Goal: Information Seeking & Learning: Learn about a topic

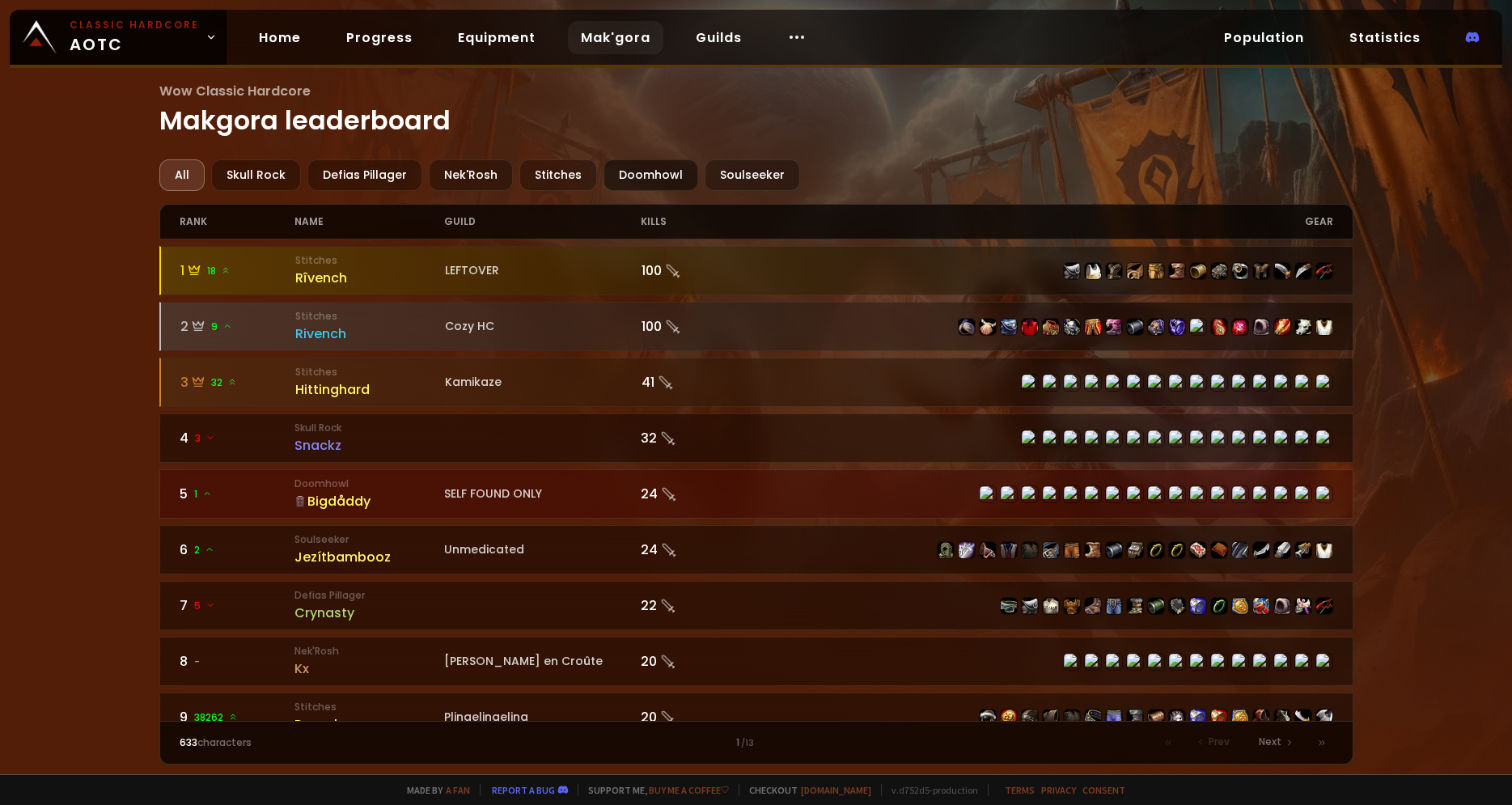
click at [637, 175] on div "Doomhowl" at bounding box center [651, 175] width 94 height 31
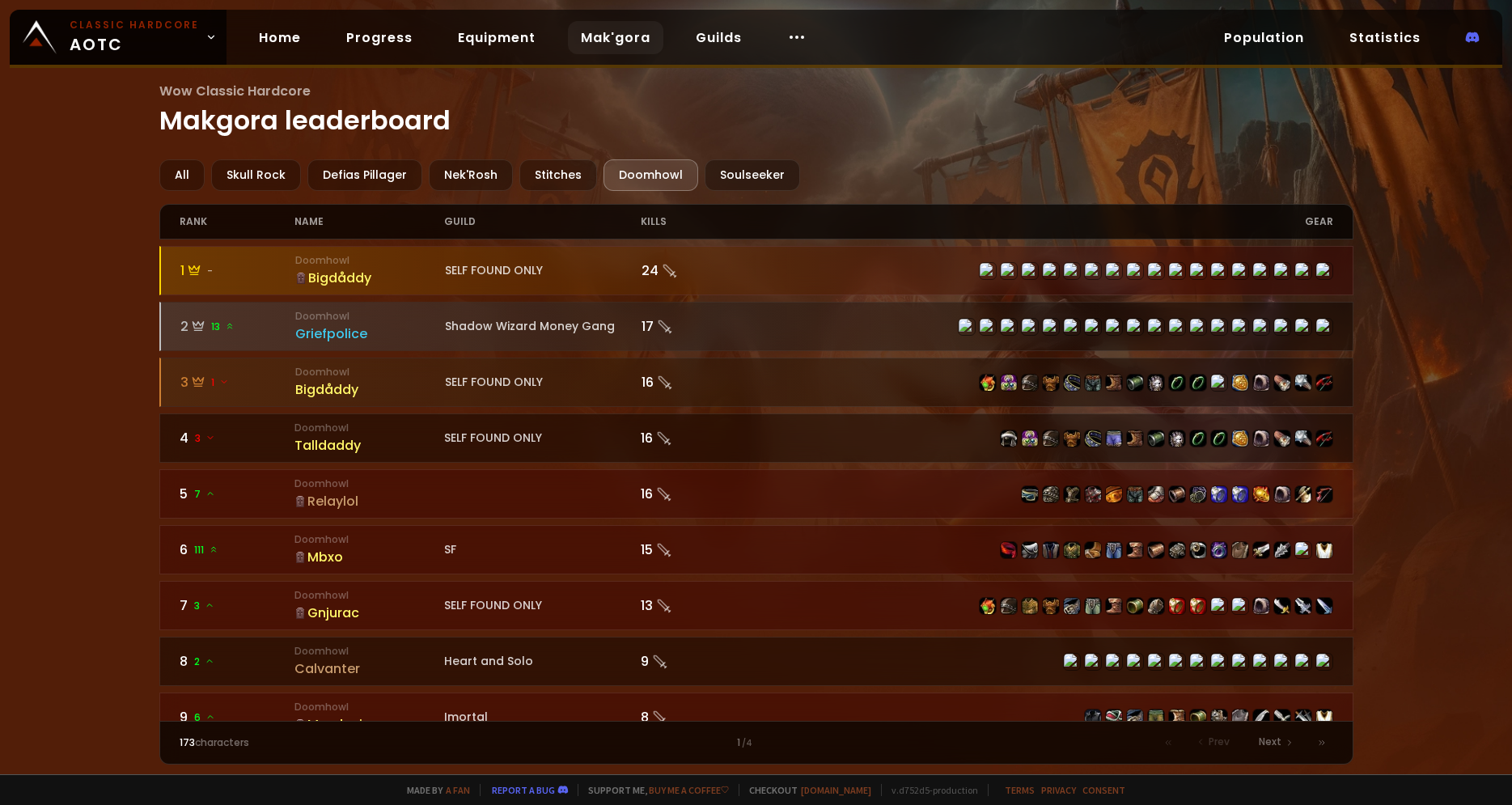
drag, startPoint x: 1355, startPoint y: 270, endPoint x: 1357, endPoint y: 287, distance: 17.1
click at [1357, 287] on div "Wow Classic Hardcore Makgora leaderboard All Skull Rock Defias Pillager Nek'Ros…" at bounding box center [756, 387] width 1512 height 775
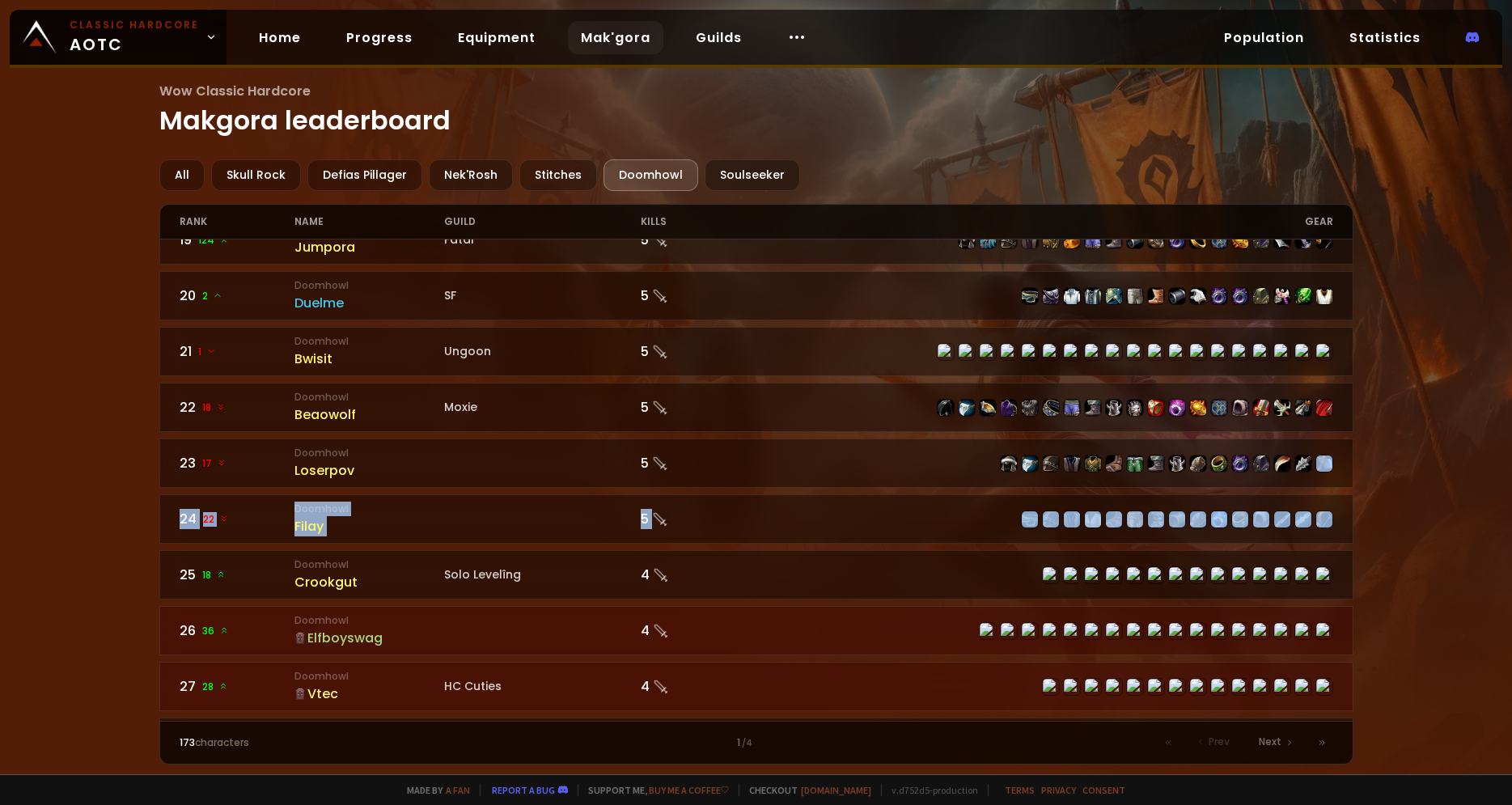
scroll to position [1031, 0]
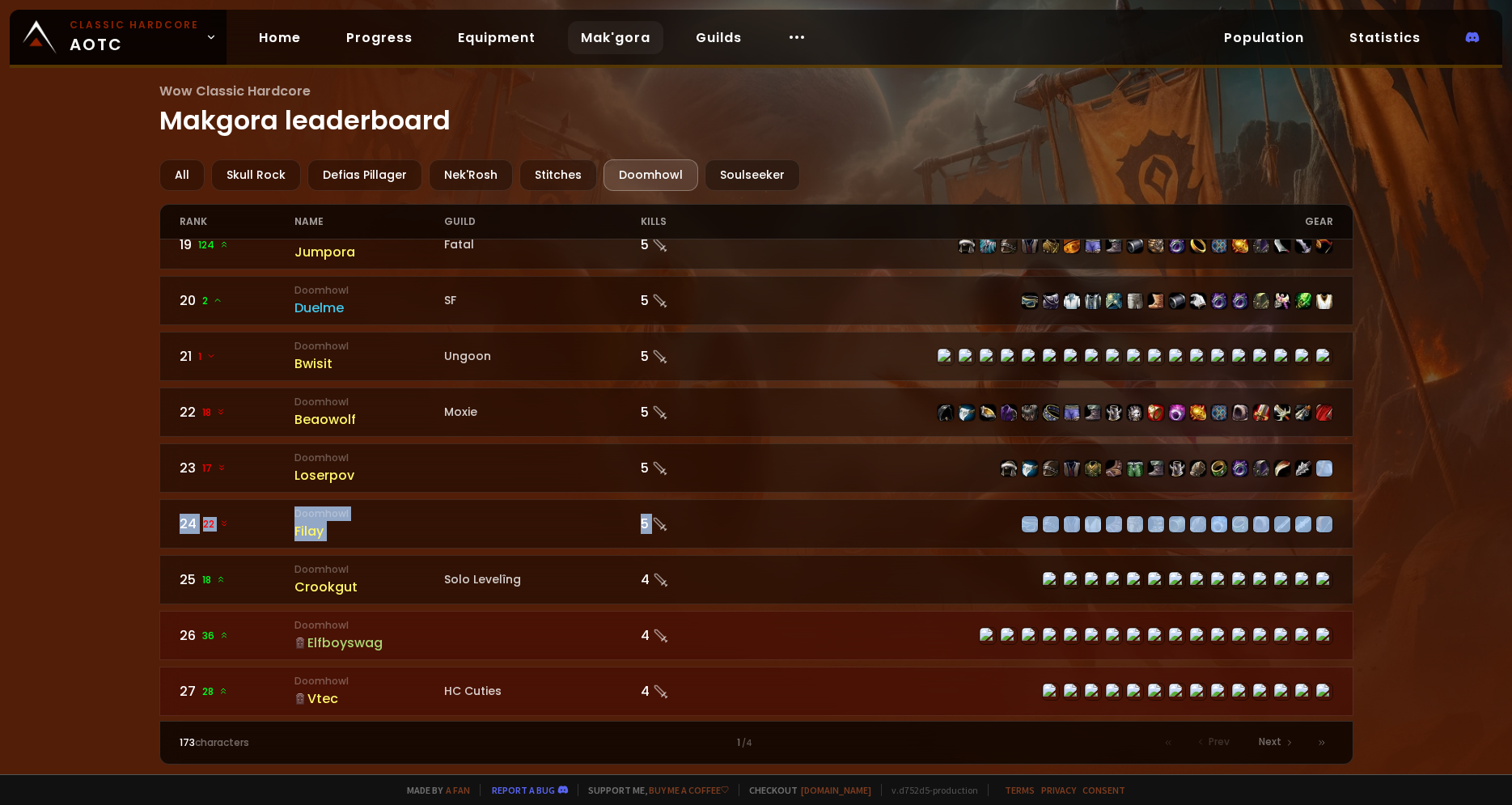
drag, startPoint x: 1353, startPoint y: 450, endPoint x: 1355, endPoint y: 441, distance: 9.2
click at [1355, 441] on div "Wow Classic Hardcore Makgora leaderboard All Skull Rock Defias Pillager Nek'Ros…" at bounding box center [756, 387] width 1512 height 775
drag, startPoint x: 1355, startPoint y: 450, endPoint x: 1355, endPoint y: 463, distance: 13.0
click at [1355, 463] on div "Wow Classic Hardcore Makgora leaderboard All Skull Rock Defias Pillager Nek'Ros…" at bounding box center [756, 387] width 1512 height 775
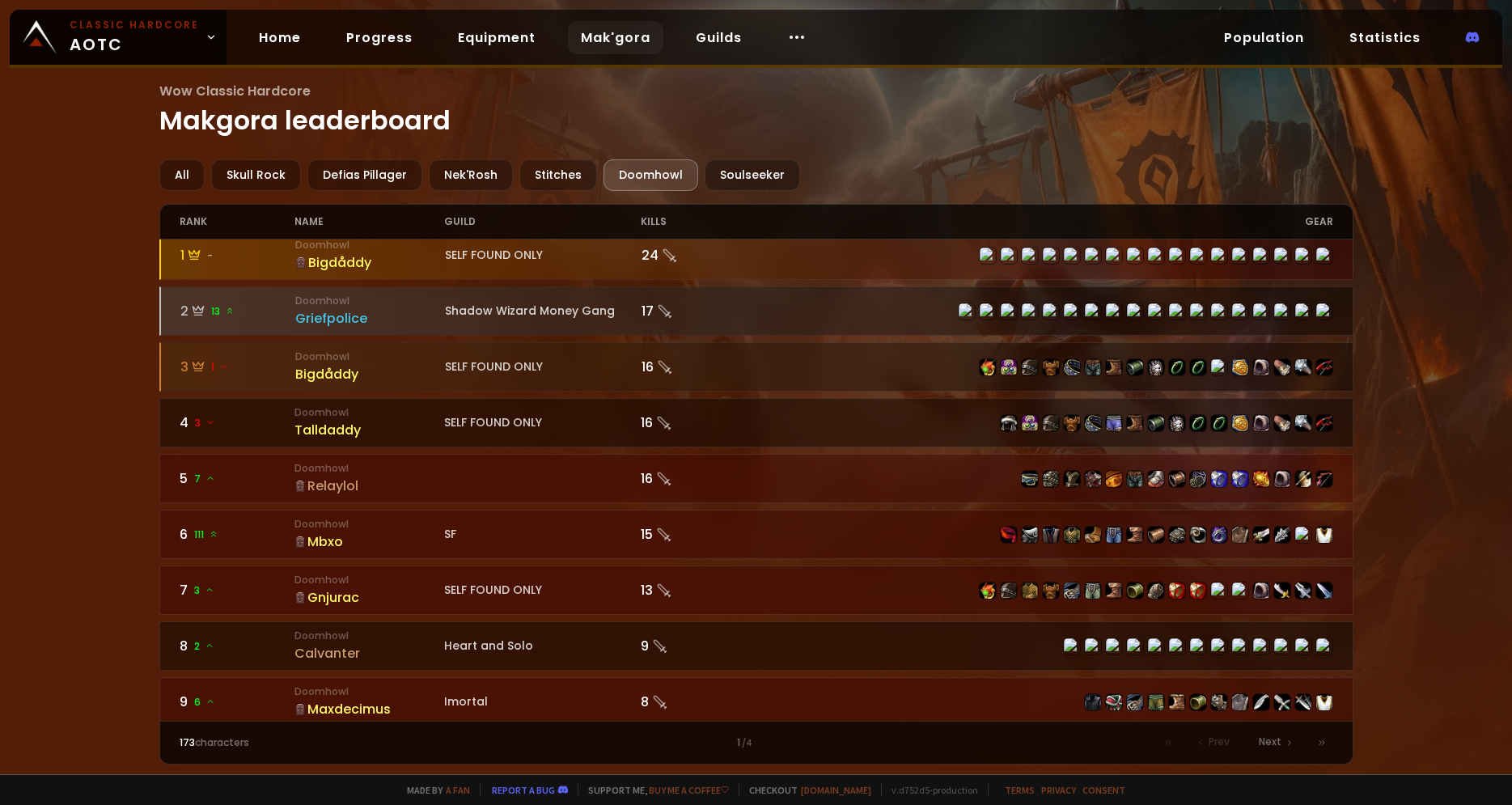
scroll to position [0, 0]
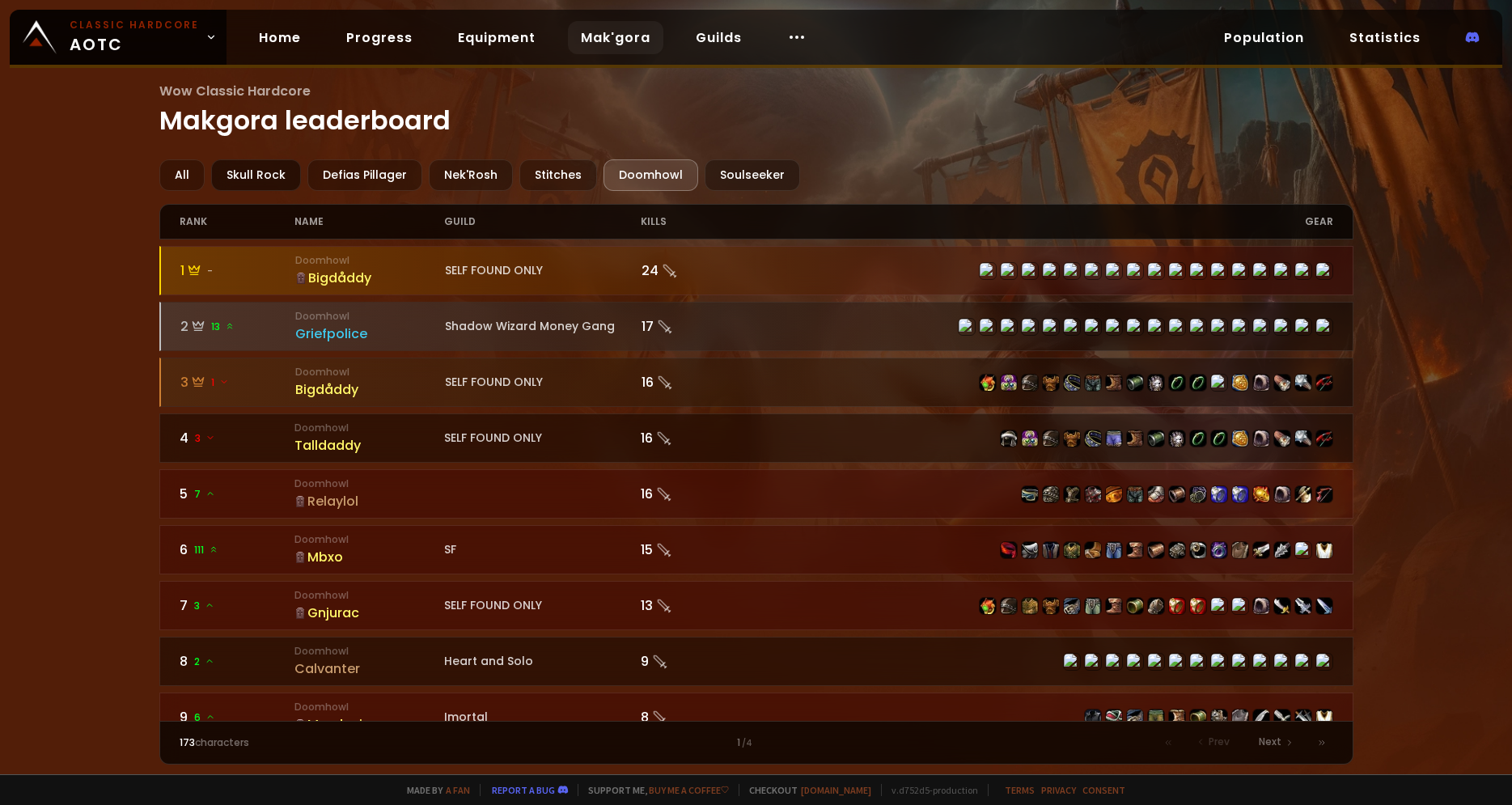
click at [270, 172] on div "Skull Rock" at bounding box center [256, 175] width 90 height 31
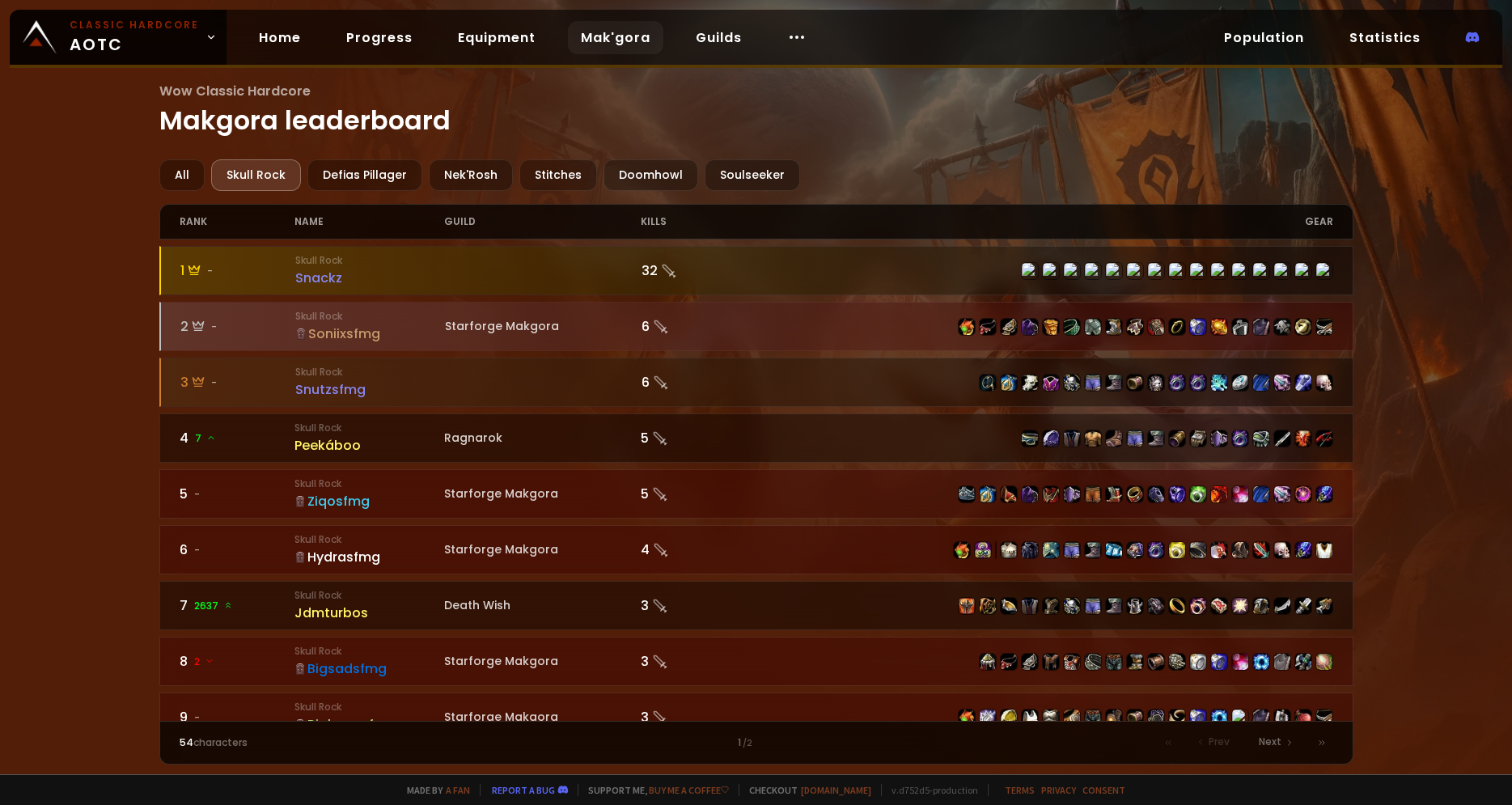
click at [206, 178] on div "All Skull Rock Defias Pillager Nek'Rosh Stitches Doomhowl Soulseeker" at bounding box center [756, 175] width 1194 height 31
click at [189, 172] on div "All" at bounding box center [181, 175] width 45 height 31
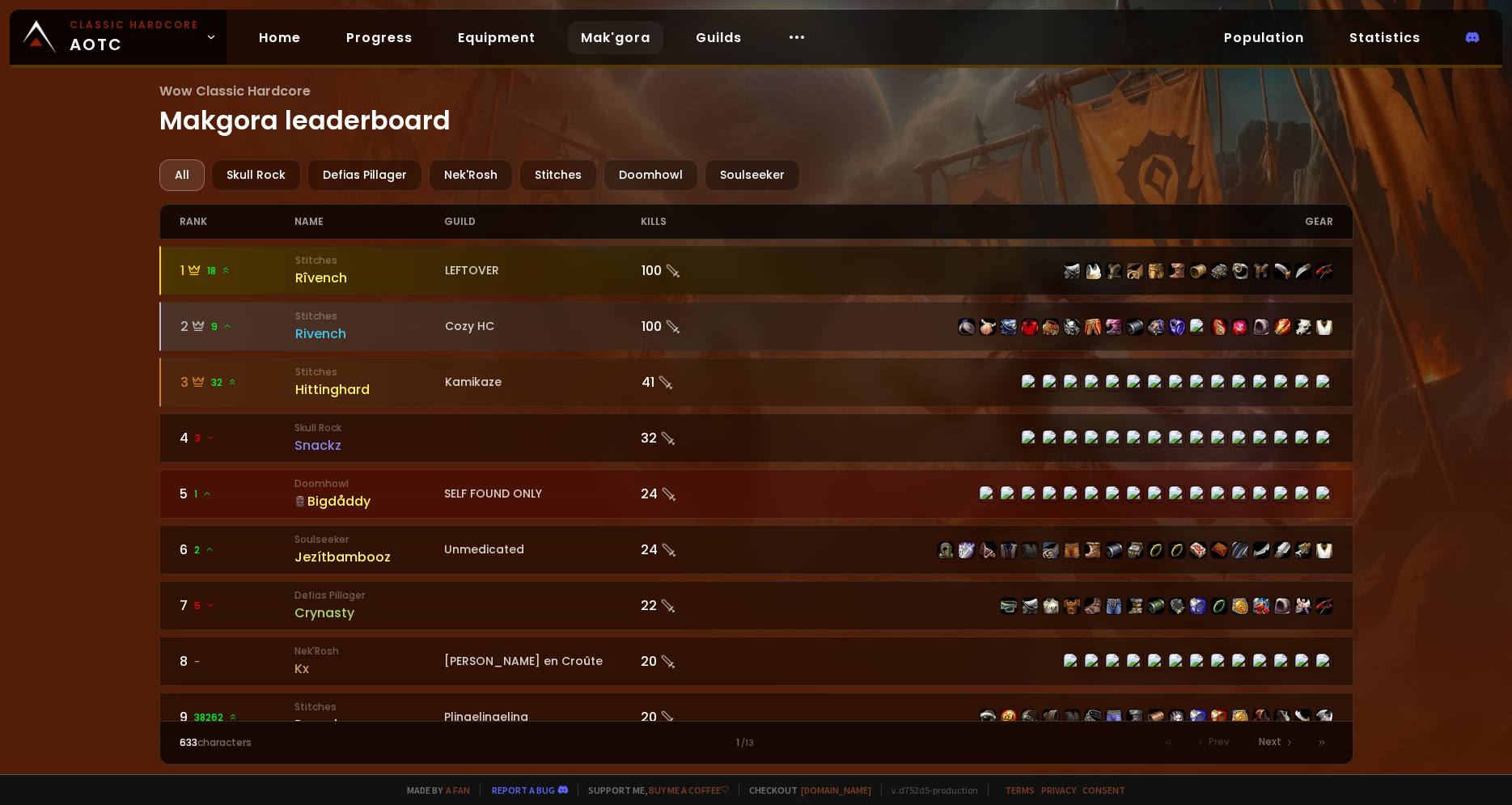
click at [218, 270] on span "18" at bounding box center [218, 271] width 23 height 15
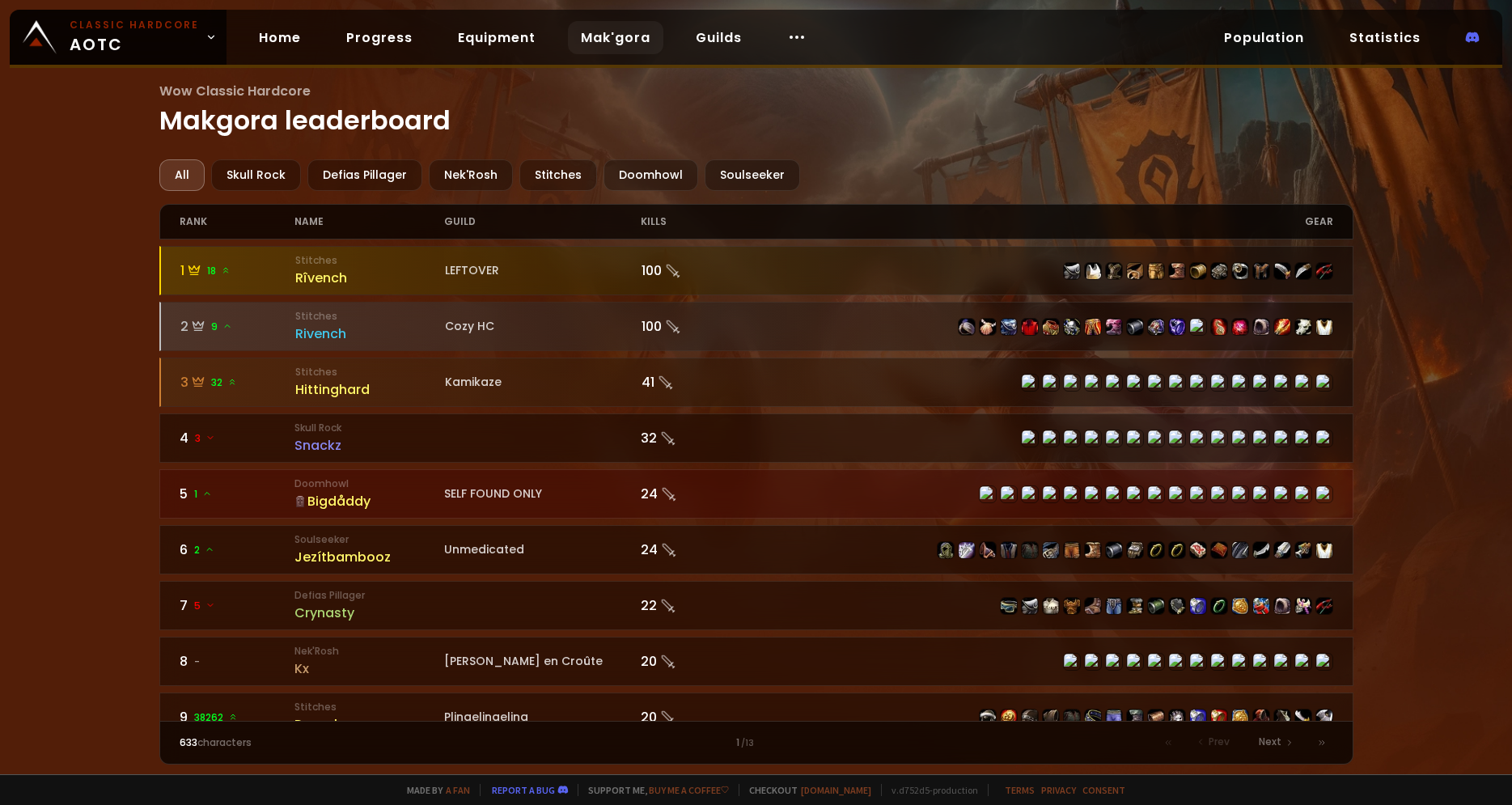
click at [195, 219] on div "rank" at bounding box center [237, 222] width 116 height 34
click at [641, 169] on div "Doomhowl" at bounding box center [651, 175] width 94 height 31
click at [647, 173] on div "Doomhowl" at bounding box center [651, 175] width 94 height 31
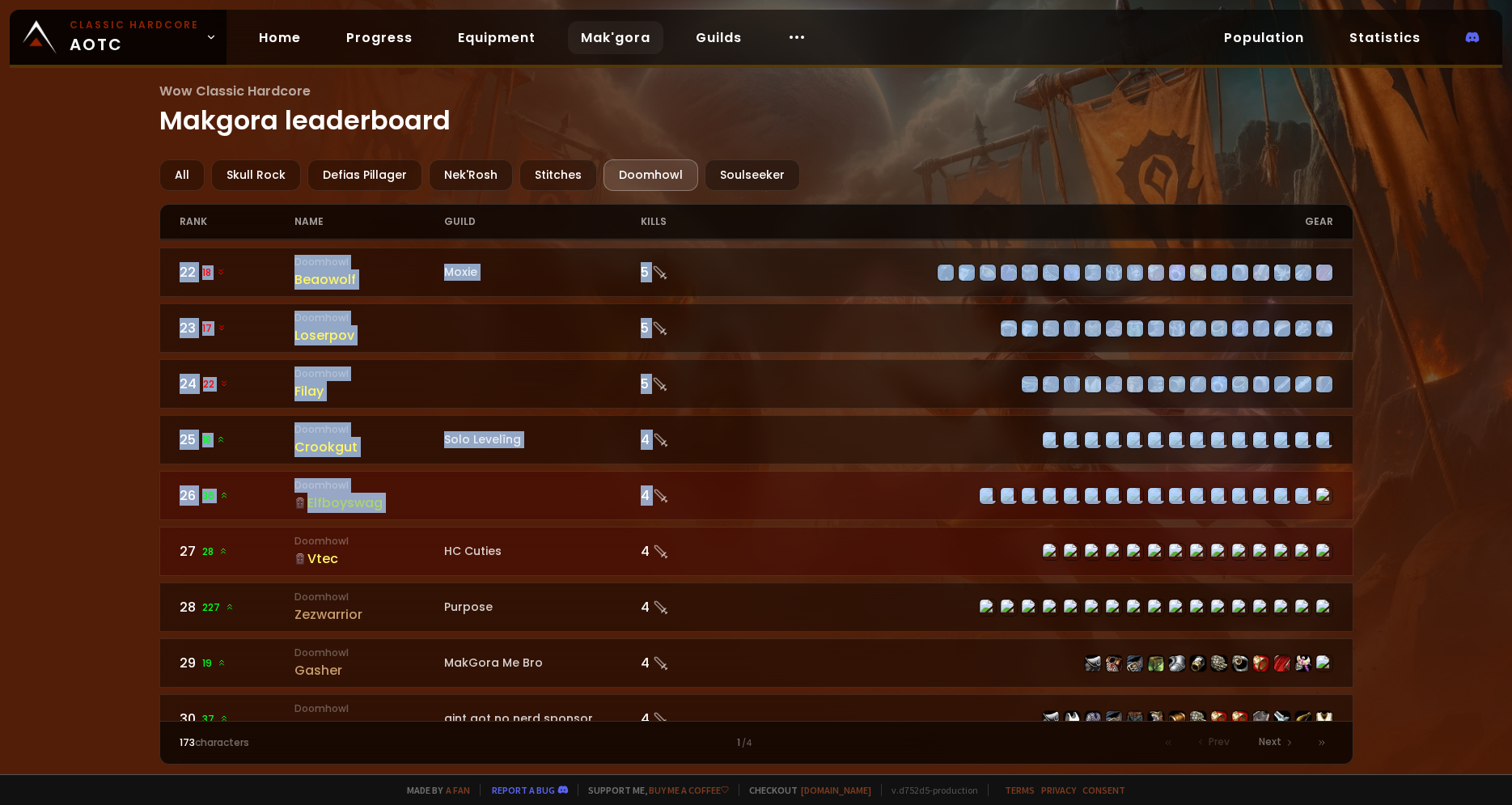
scroll to position [1196, 0]
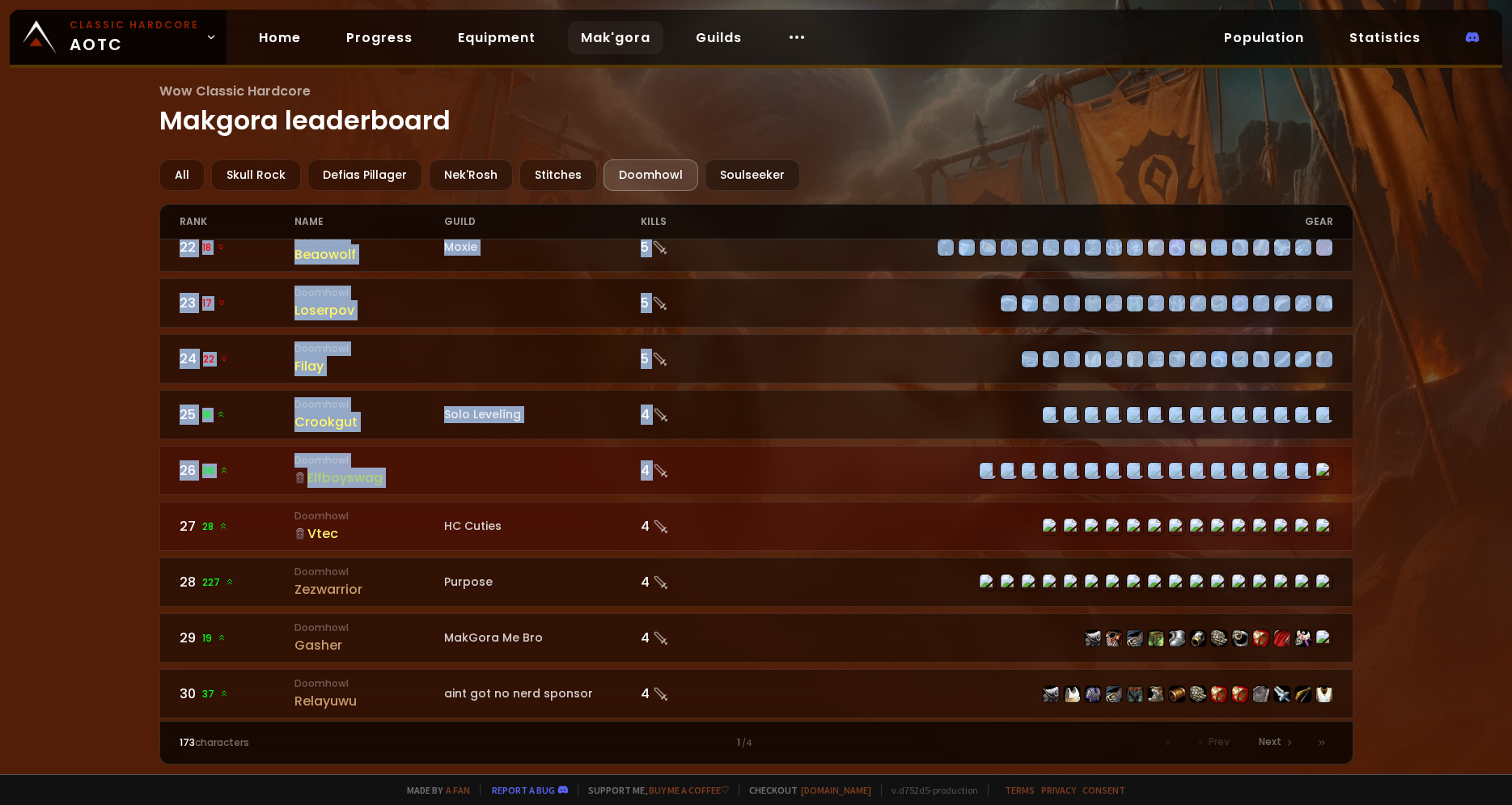
drag, startPoint x: 1353, startPoint y: 373, endPoint x: 1335, endPoint y: 471, distance: 99.6
click at [1335, 471] on div "1 - Doomhowl Bigdåddy SELF FOUND ONLY 24 2 13 Doomhowl Griefpolice Shadow Wizar…" at bounding box center [756, 480] width 1194 height 482
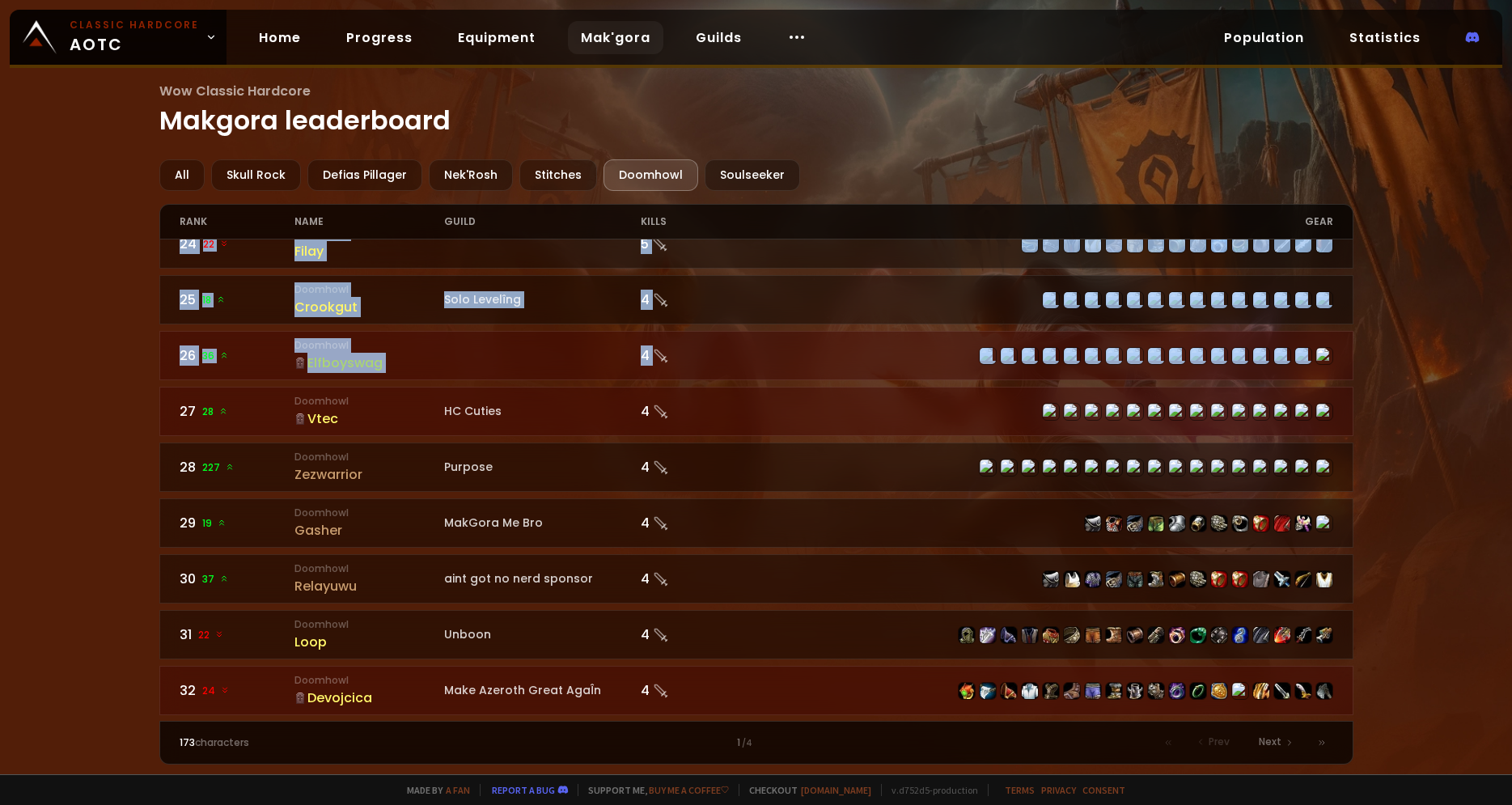
scroll to position [1386, 0]
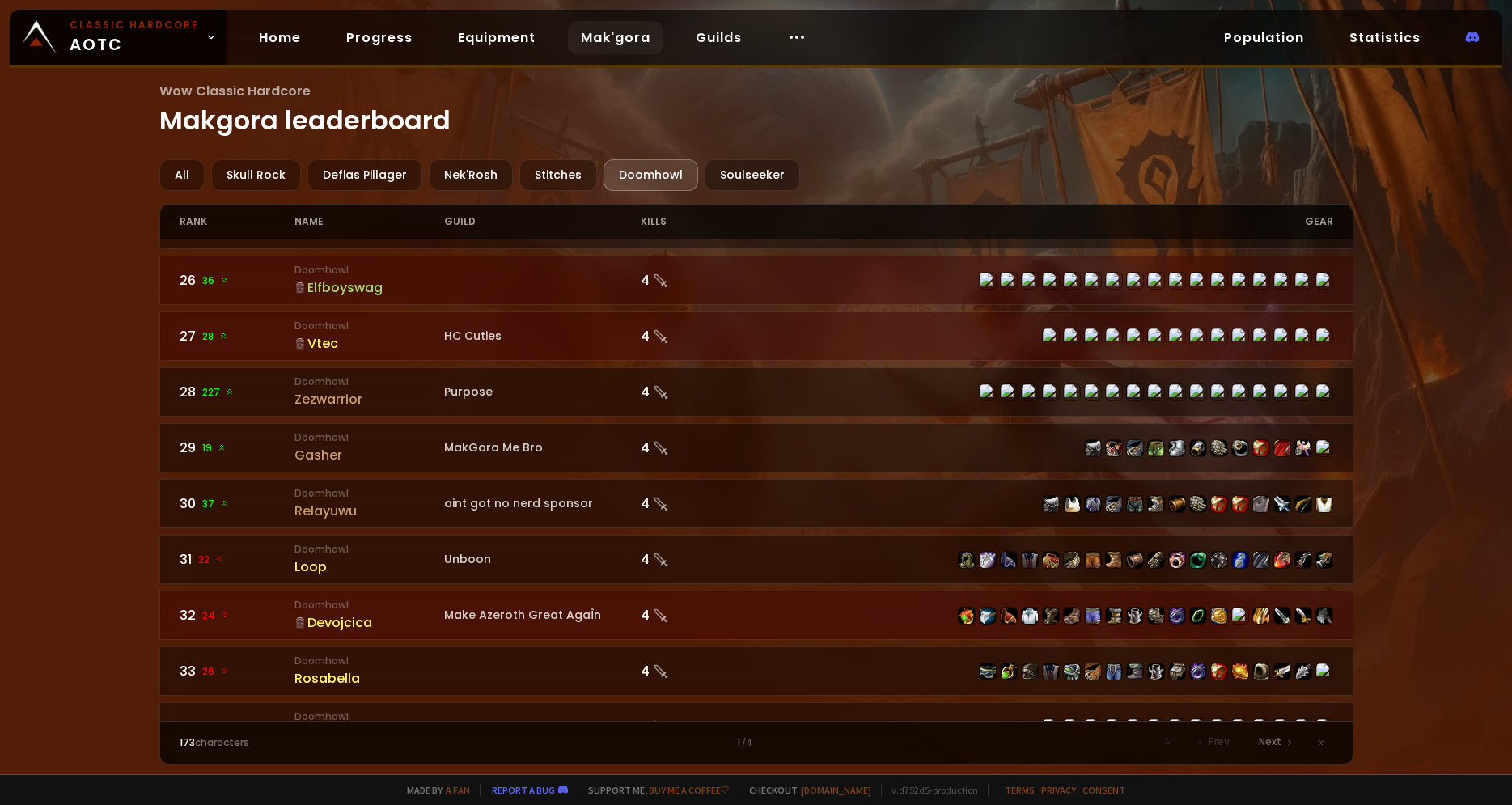
click at [56, 462] on div "Wow Classic Hardcore Makgora leaderboard All Skull Rock Defias Pillager Nek'Ros…" at bounding box center [756, 387] width 1512 height 775
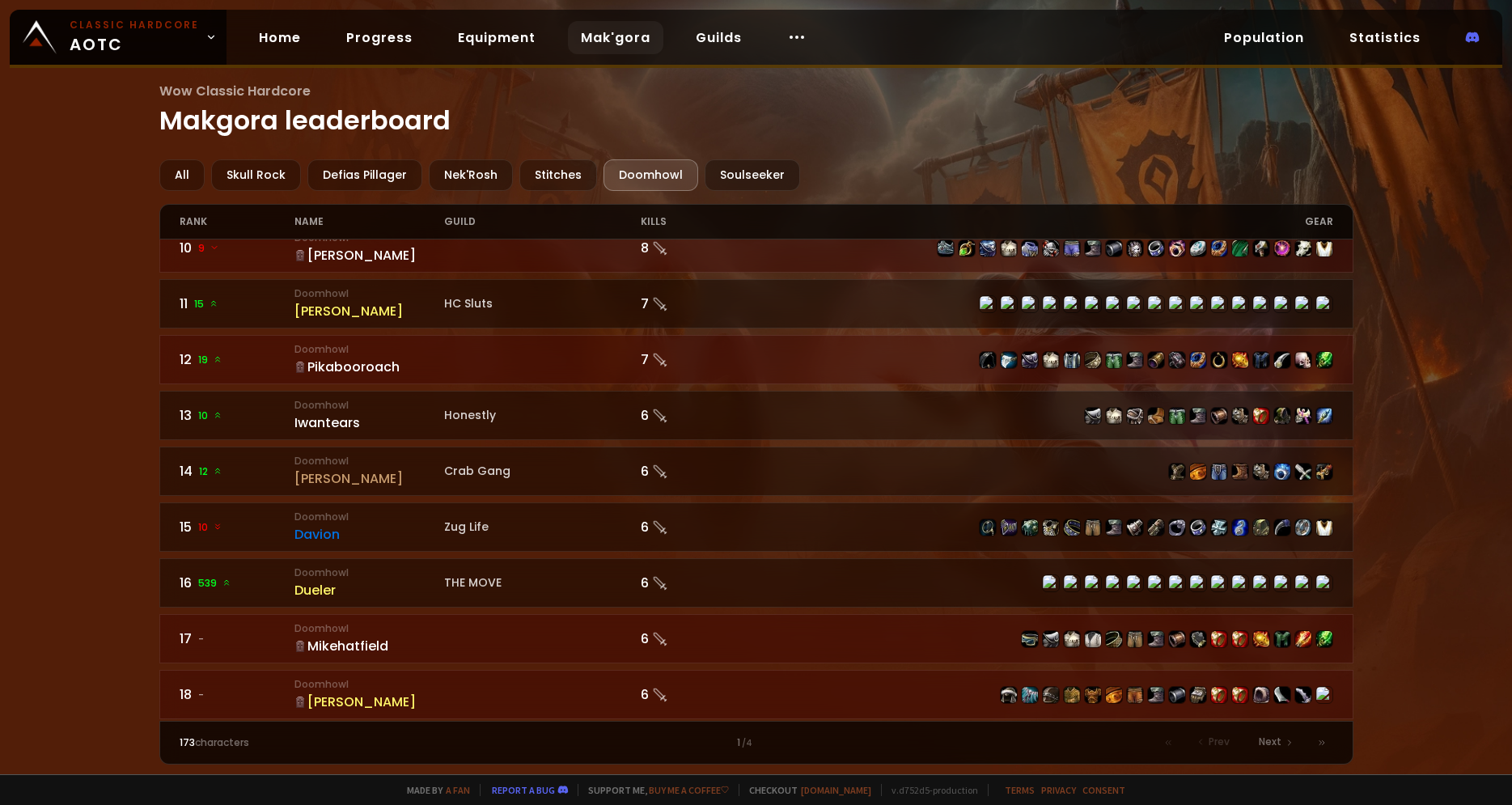
scroll to position [0, 0]
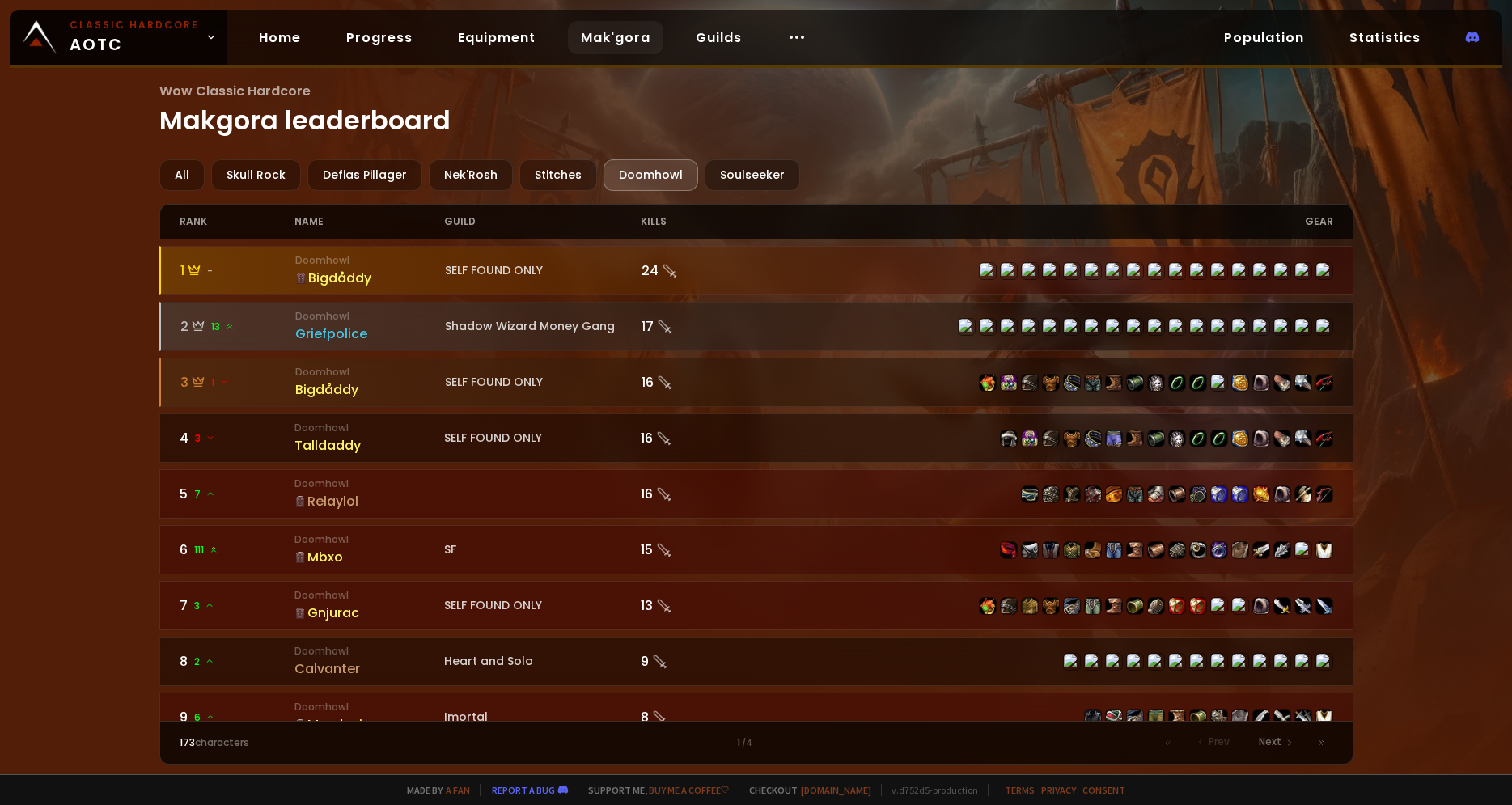
click at [89, 421] on div "Wow Classic Hardcore Makgora leaderboard All Skull Rock Defias Pillager Nek'Ros…" at bounding box center [756, 387] width 1512 height 775
